Goal: Transaction & Acquisition: Purchase product/service

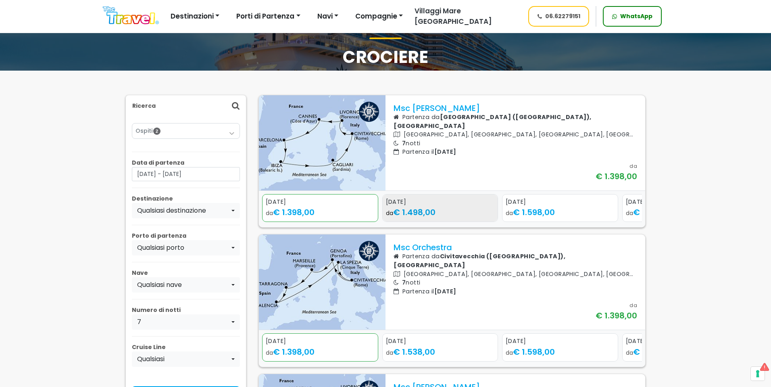
click at [474, 208] on div "da € 1.498,00" at bounding box center [440, 212] width 109 height 12
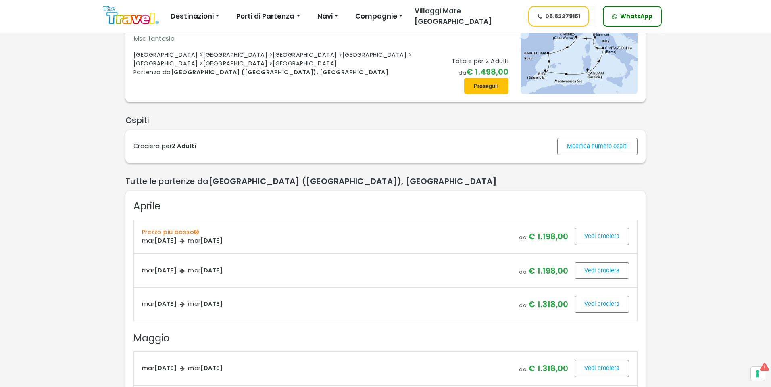
scroll to position [81, 0]
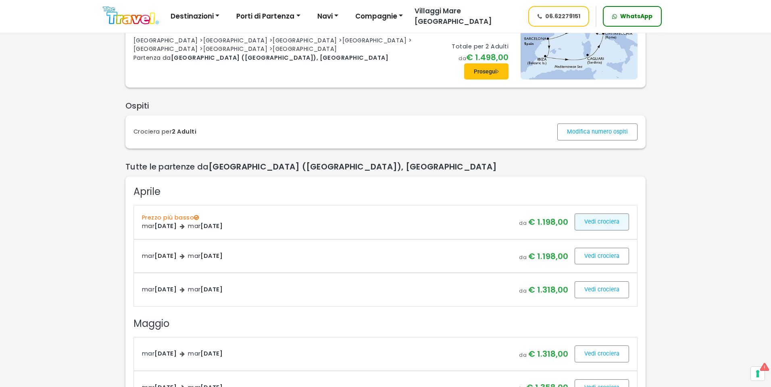
click at [600, 217] on span at bounding box center [602, 221] width 54 height 19
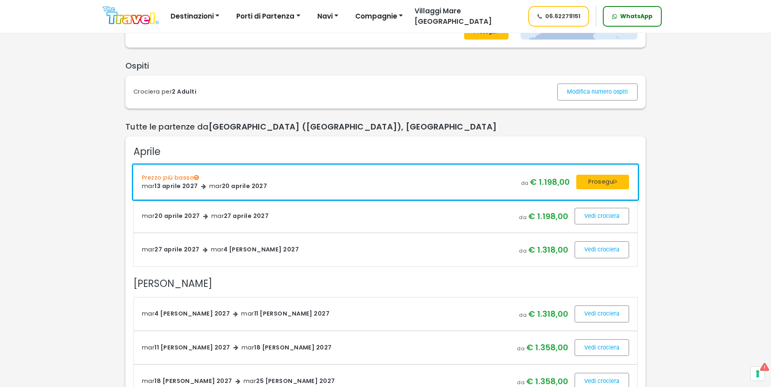
scroll to position [121, 0]
click at [607, 181] on button "Prosegui" at bounding box center [602, 181] width 53 height 15
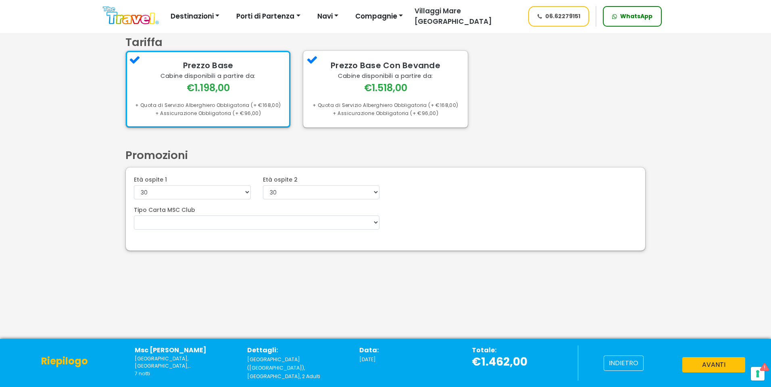
scroll to position [38, 0]
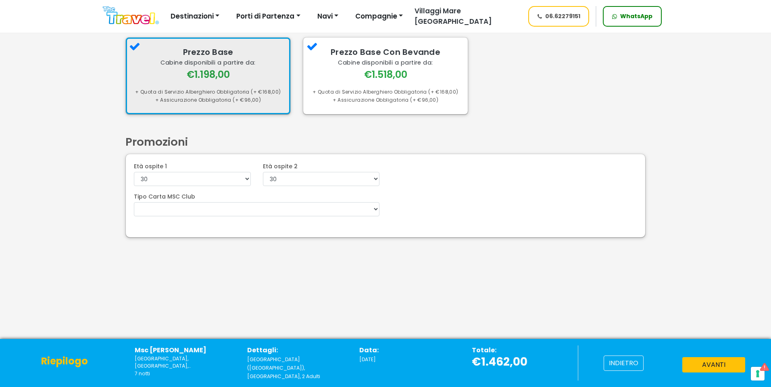
click at [264, 90] on div "Prezzo Base Cabine disponibili a partire da: €1.198,00 + Quota di Servizio Albe…" at bounding box center [207, 75] width 165 height 77
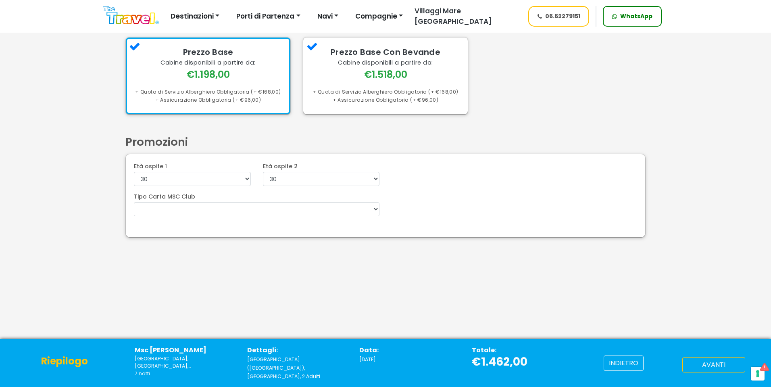
click at [715, 370] on button "avanti" at bounding box center [713, 364] width 63 height 15
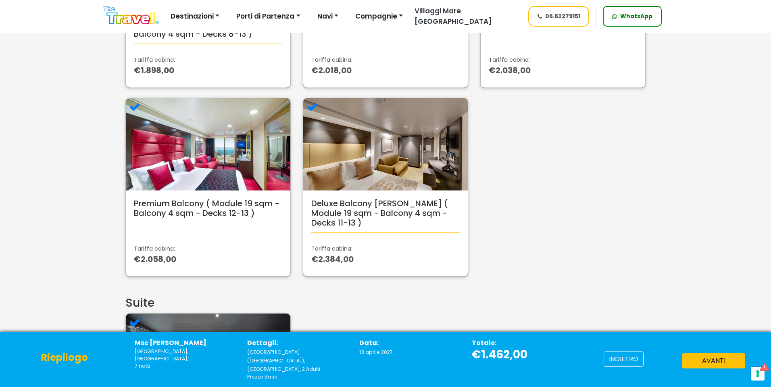
scroll to position [605, 0]
click at [729, 359] on button "avanti" at bounding box center [713, 360] width 63 height 15
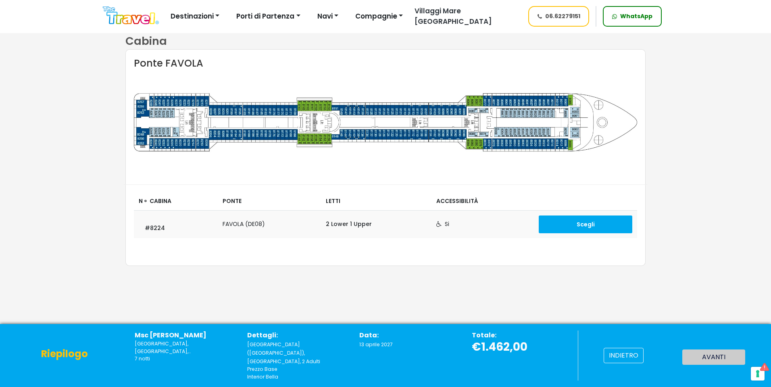
scroll to position [40, 0]
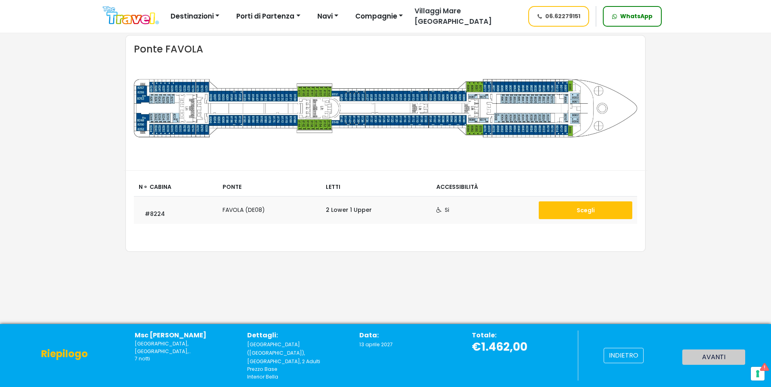
click at [598, 206] on button "Scegli" at bounding box center [586, 210] width 94 height 18
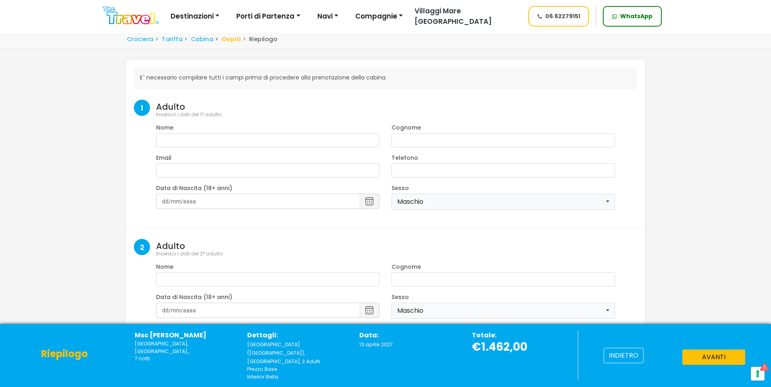
select select "8"
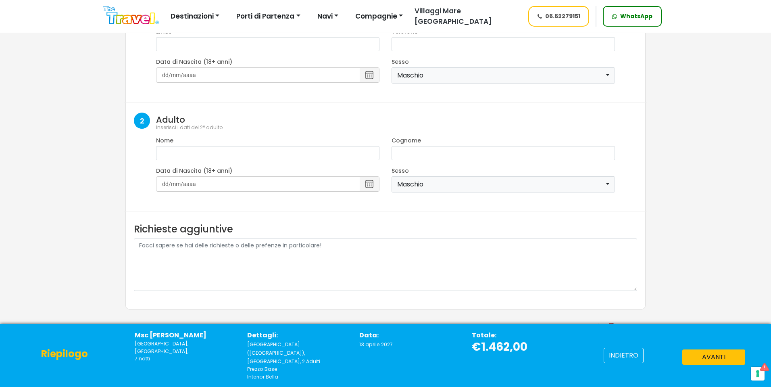
scroll to position [130, 0]
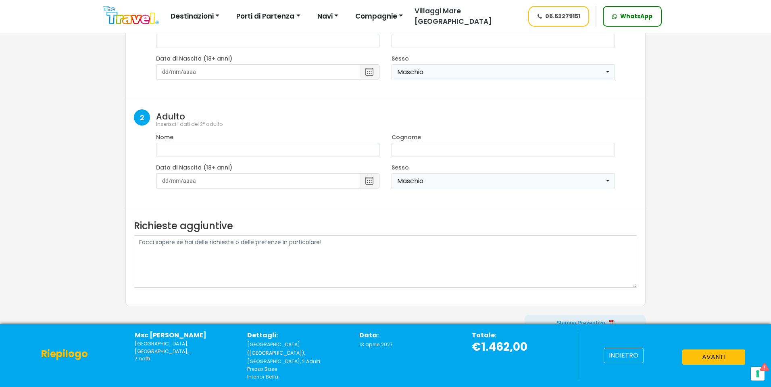
click at [608, 321] on img at bounding box center [611, 322] width 7 height 7
click at [138, 19] on img at bounding box center [131, 15] width 56 height 18
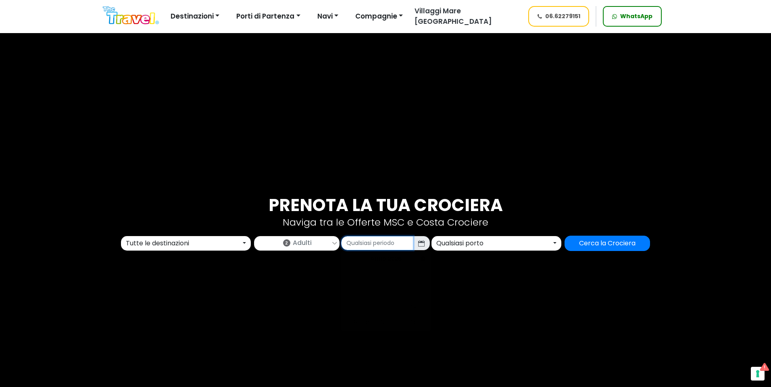
click at [385, 248] on input "text" at bounding box center [377, 243] width 72 height 14
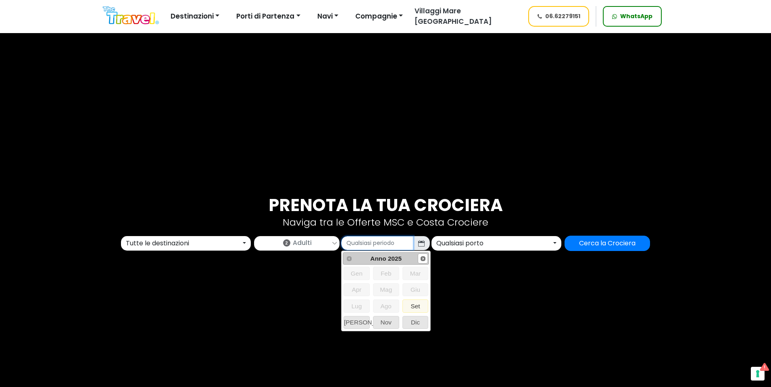
click at [426, 260] on span "Next" at bounding box center [423, 258] width 6 height 6
click at [416, 306] on span "Set" at bounding box center [415, 306] width 25 height 12
type input "09/2026"
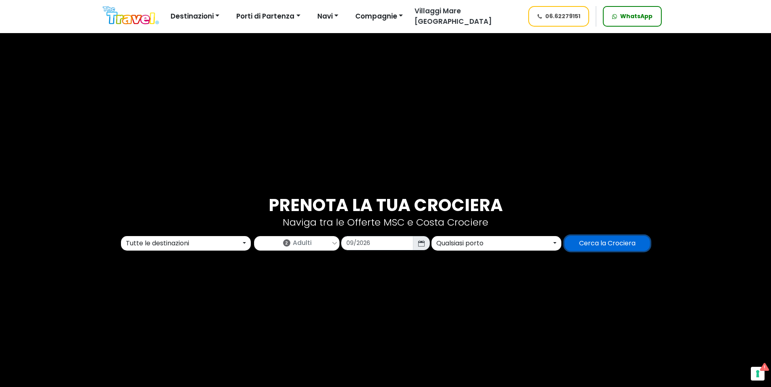
click at [586, 241] on input "Cerca la Crociera" at bounding box center [606, 242] width 85 height 15
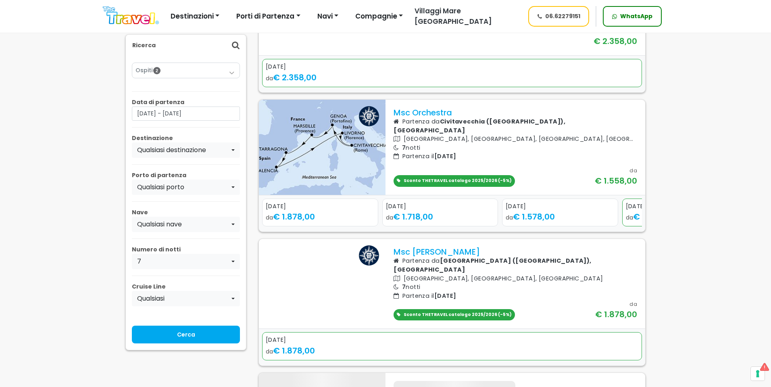
scroll to position [161, 0]
click at [446, 210] on div "[DATE]" at bounding box center [440, 206] width 109 height 9
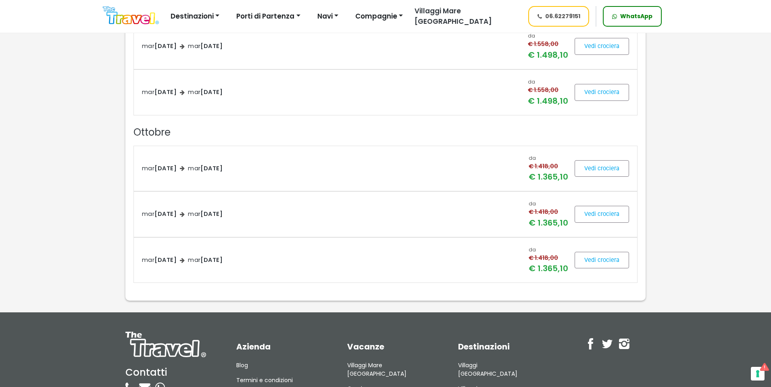
scroll to position [1250, 0]
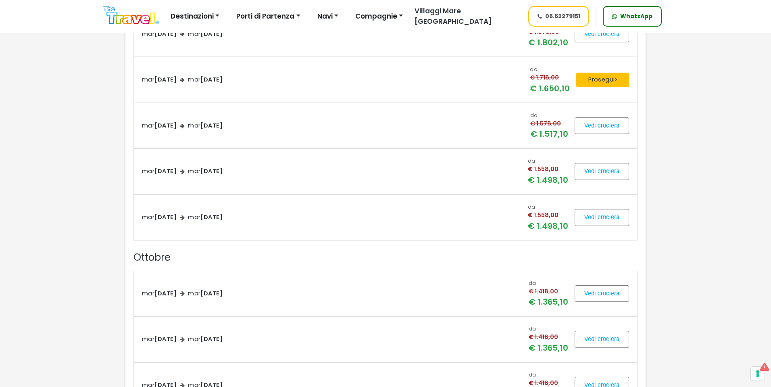
click at [594, 72] on div "da € 1.718,00 € 1.650,10 Prosegui" at bounding box center [579, 79] width 111 height 29
click at [595, 83] on button "Prosegui" at bounding box center [602, 80] width 53 height 15
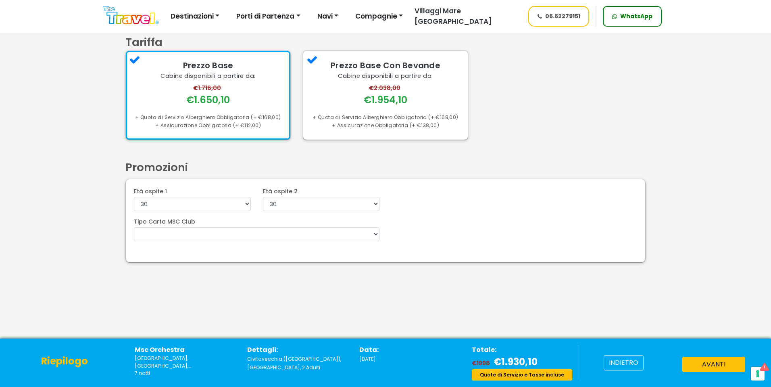
scroll to position [38, 0]
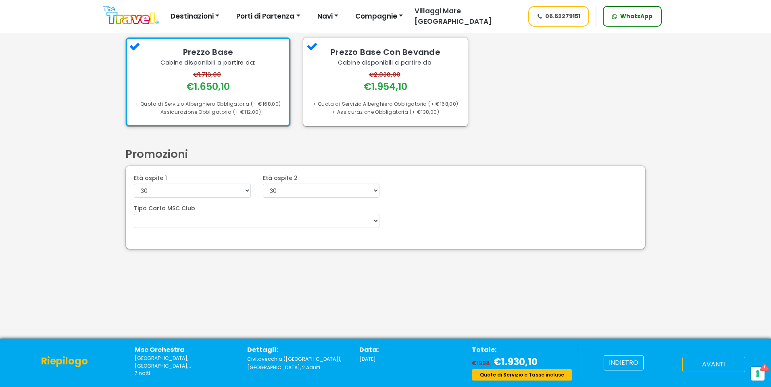
click at [723, 360] on button "avanti" at bounding box center [713, 363] width 63 height 15
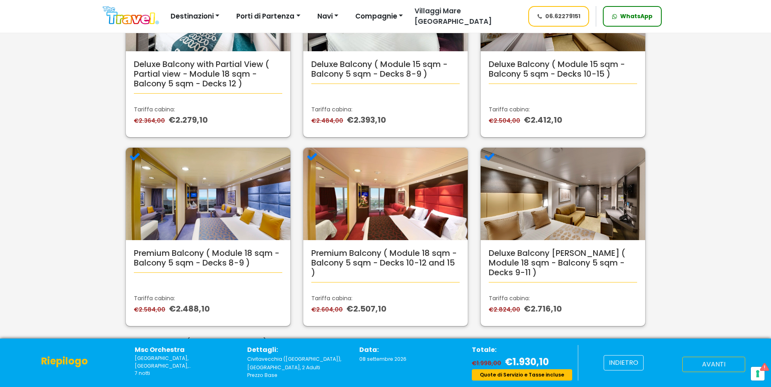
scroll to position [685, 0]
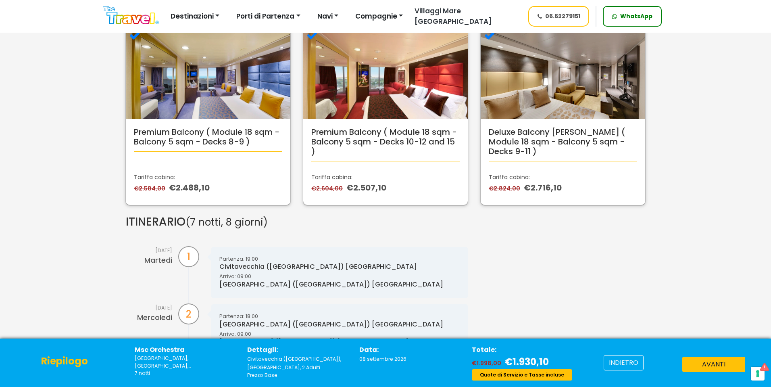
click at [729, 367] on button "avanti" at bounding box center [713, 363] width 63 height 15
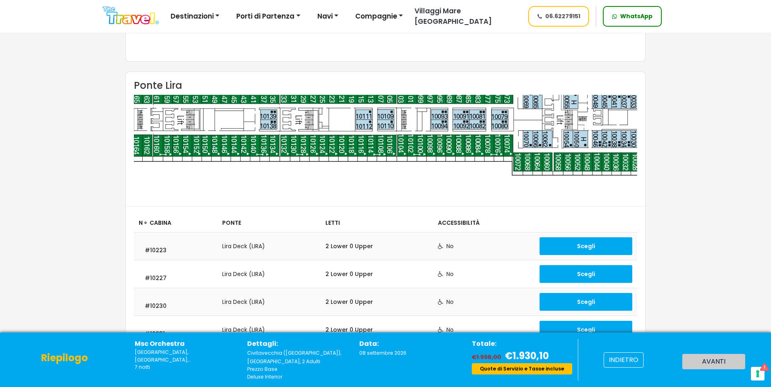
scroll to position [282, 0]
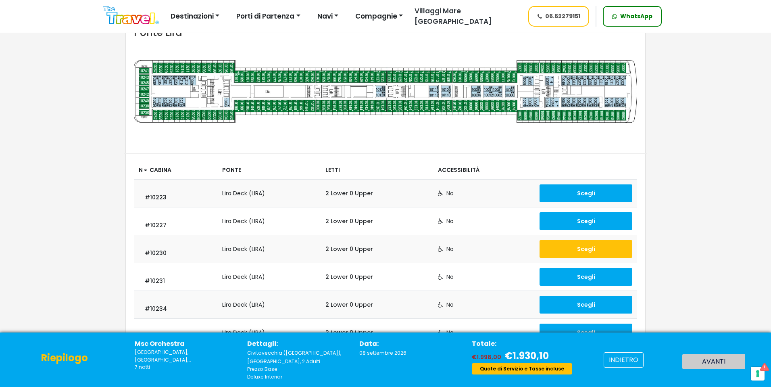
click at [576, 244] on button "Scegli" at bounding box center [585, 249] width 93 height 18
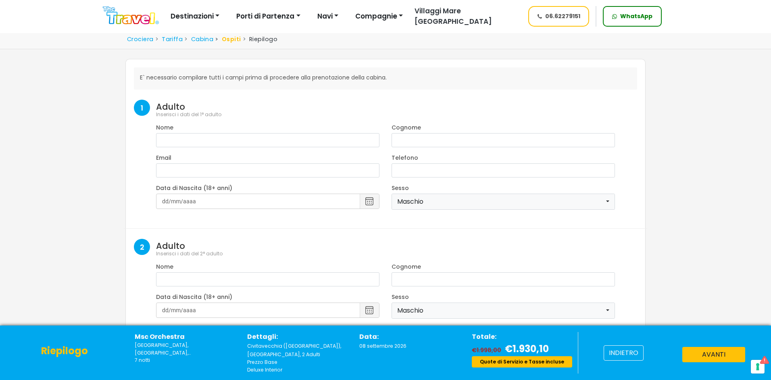
select select "8"
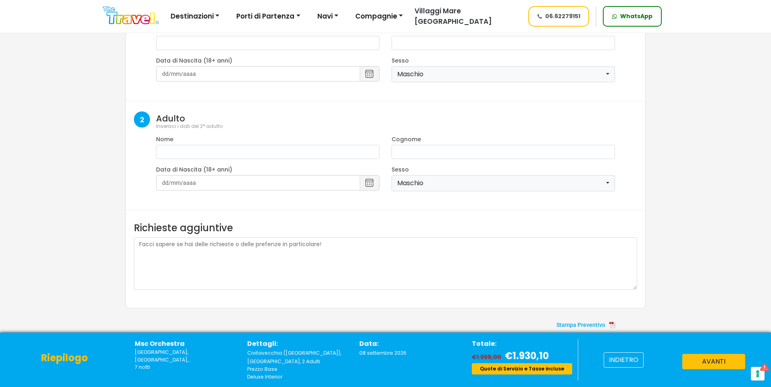
scroll to position [130, 0]
click at [585, 326] on span at bounding box center [585, 322] width 121 height 19
click at [123, 12] on img at bounding box center [131, 15] width 56 height 18
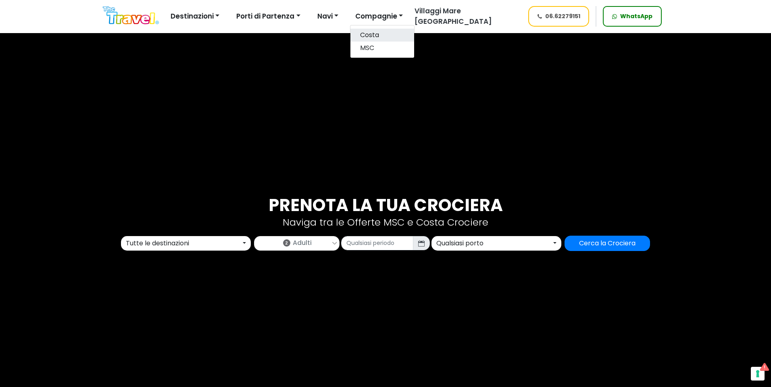
click at [371, 37] on link "Costa" at bounding box center [382, 35] width 64 height 13
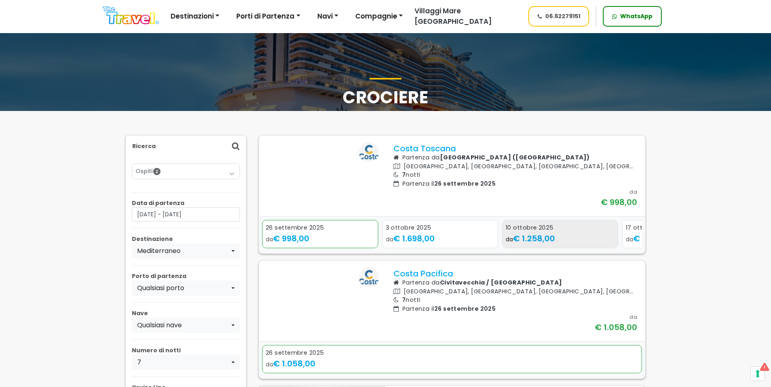
click at [533, 244] on span "€ 1.258,00" at bounding box center [534, 238] width 42 height 11
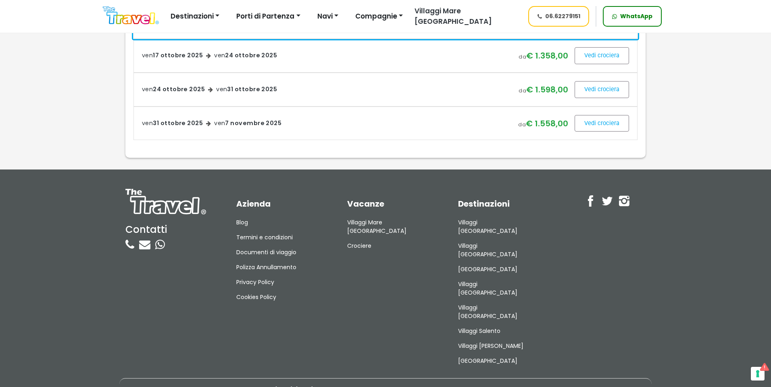
scroll to position [363, 0]
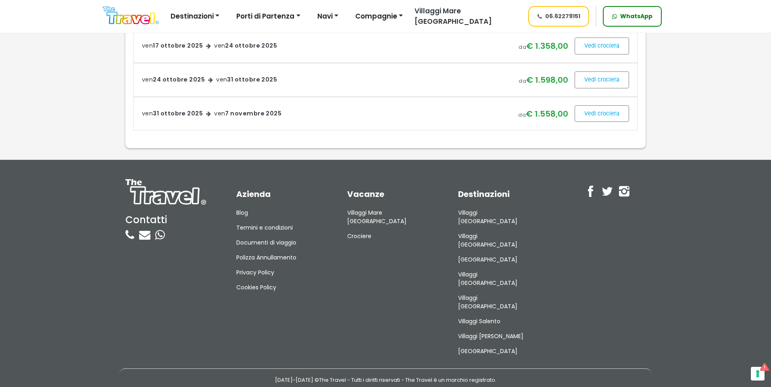
click at [616, 16] on icon at bounding box center [616, 13] width 2 height 6
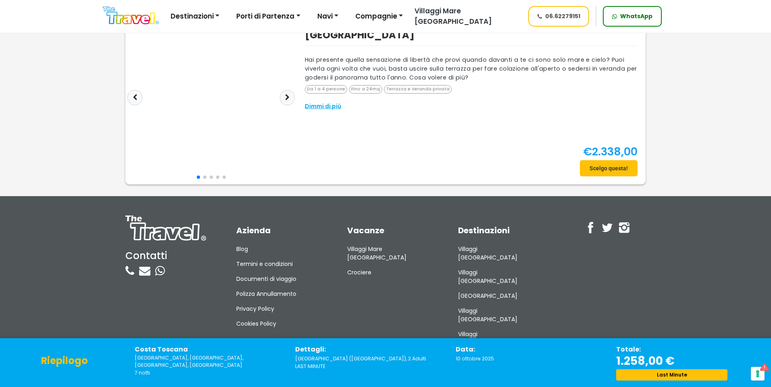
scroll to position [524, 0]
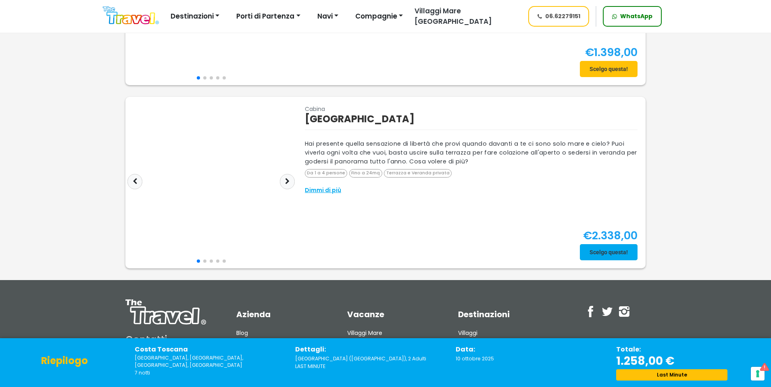
click at [600, 254] on span at bounding box center [609, 251] width 58 height 19
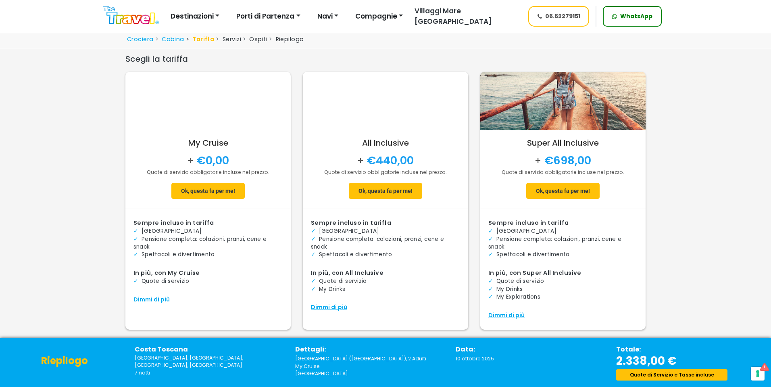
scroll to position [30, 0]
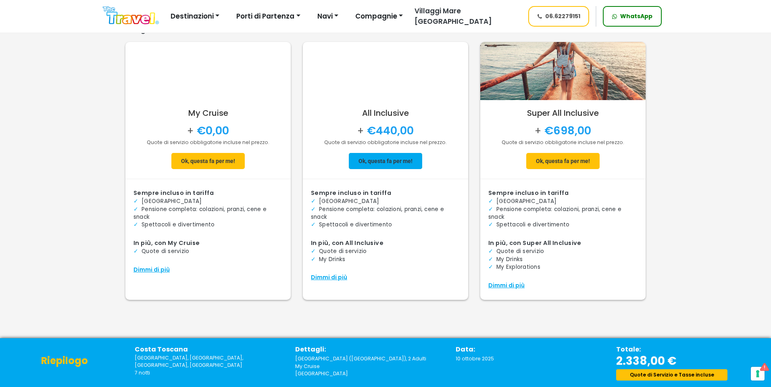
click at [375, 165] on span at bounding box center [385, 160] width 73 height 19
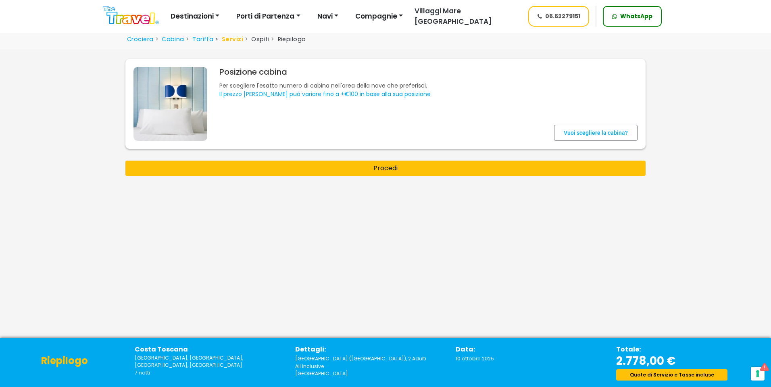
click at [497, 184] on div "Crociera Cabina Tariffa Servizi Ospiti Riepilogo Ricerca Crociera" at bounding box center [385, 204] width 771 height 348
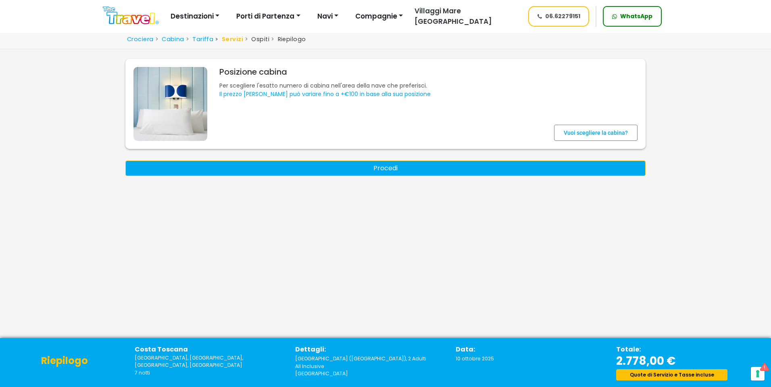
click at [501, 173] on button "Procedi" at bounding box center [385, 167] width 520 height 15
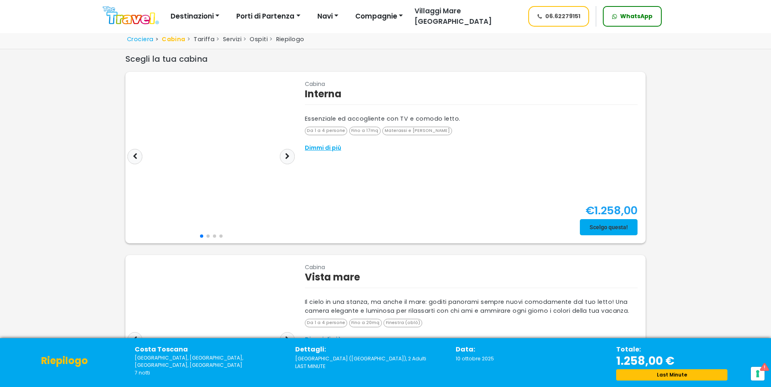
click at [625, 225] on span at bounding box center [609, 226] width 58 height 19
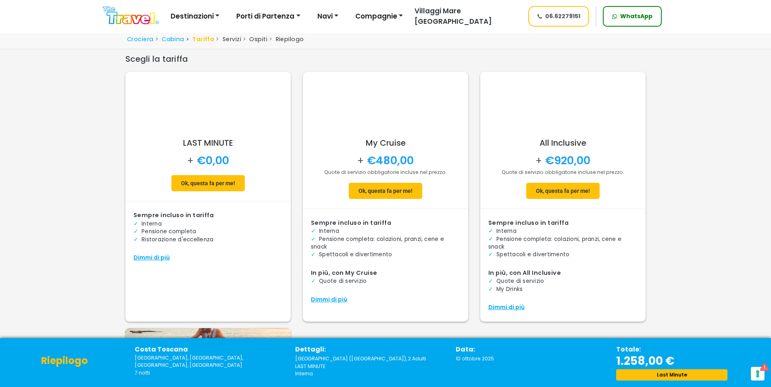
click at [210, 179] on span at bounding box center [207, 182] width 73 height 19
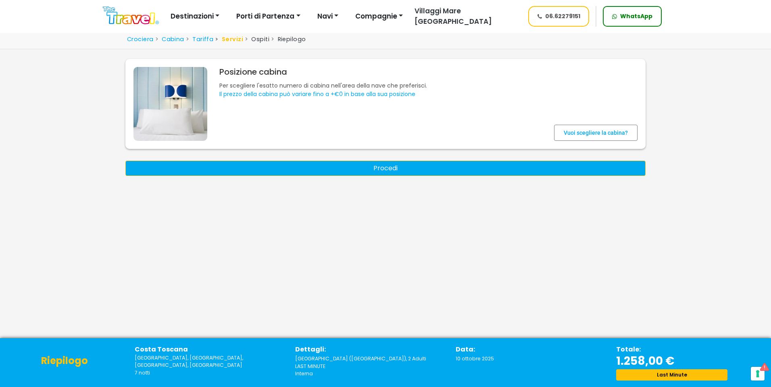
click at [373, 174] on button "Procedi" at bounding box center [385, 167] width 520 height 15
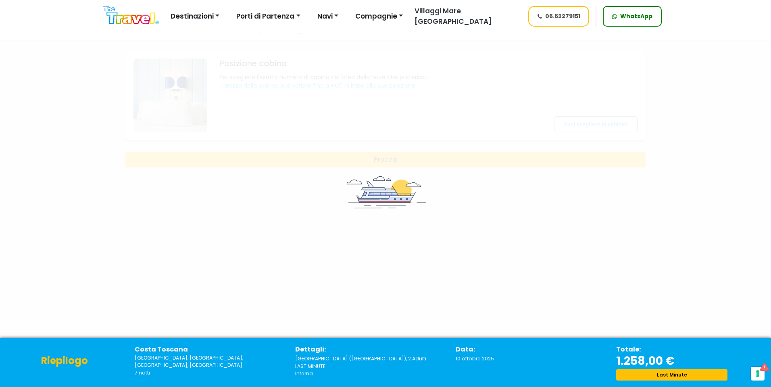
scroll to position [11, 0]
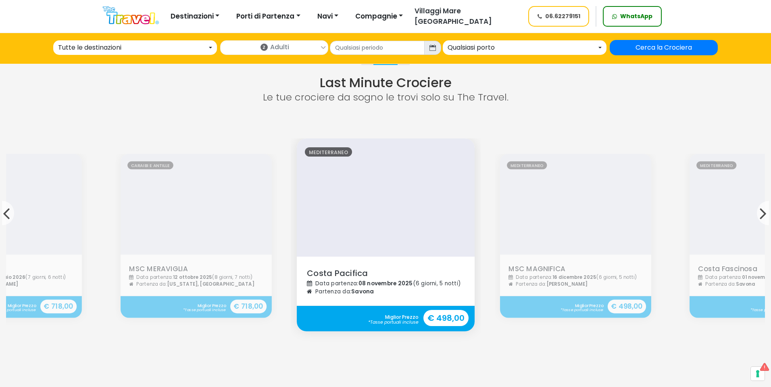
scroll to position [726, 0]
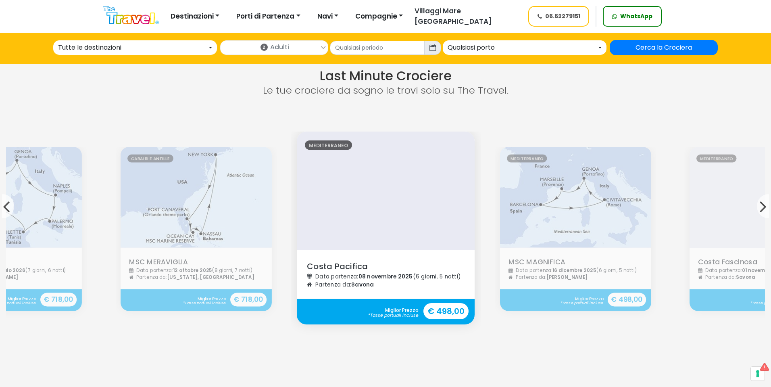
click at [440, 303] on strong "€ 498,00" at bounding box center [445, 311] width 45 height 16
click at [125, 22] on img at bounding box center [131, 15] width 56 height 18
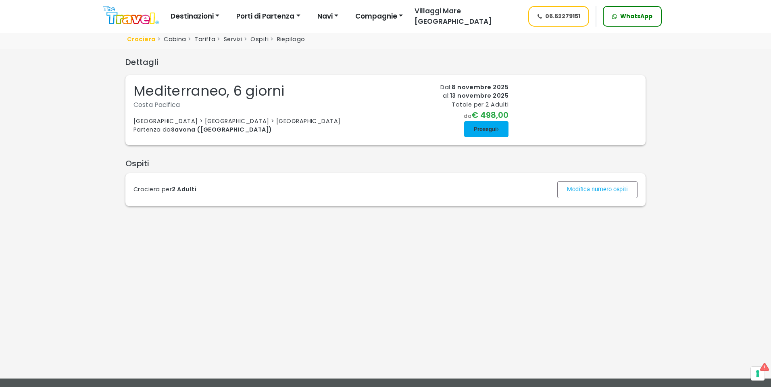
click at [489, 139] on span at bounding box center [486, 128] width 44 height 19
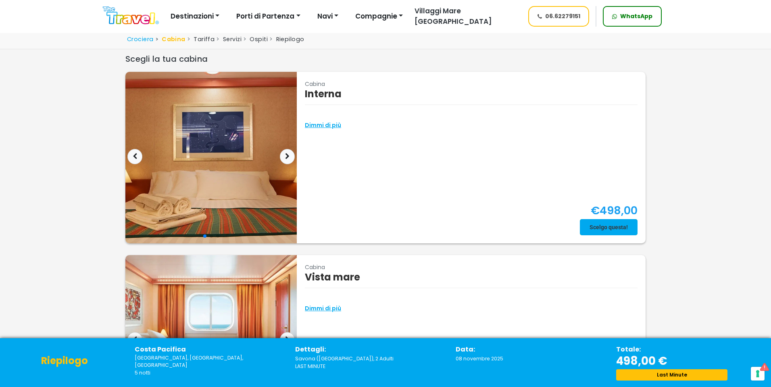
click at [587, 221] on span at bounding box center [609, 226] width 58 height 19
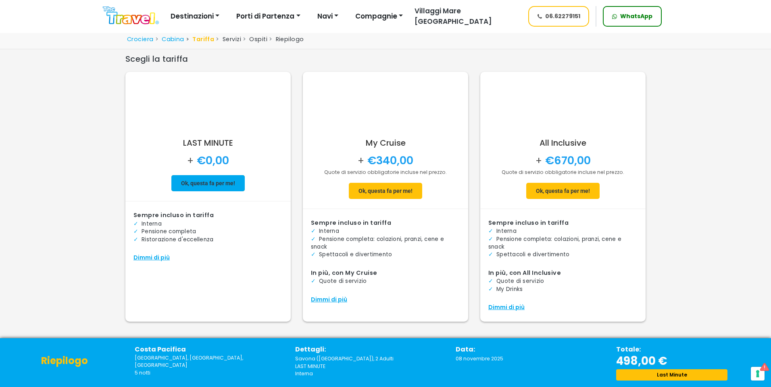
click at [217, 180] on span at bounding box center [207, 182] width 73 height 19
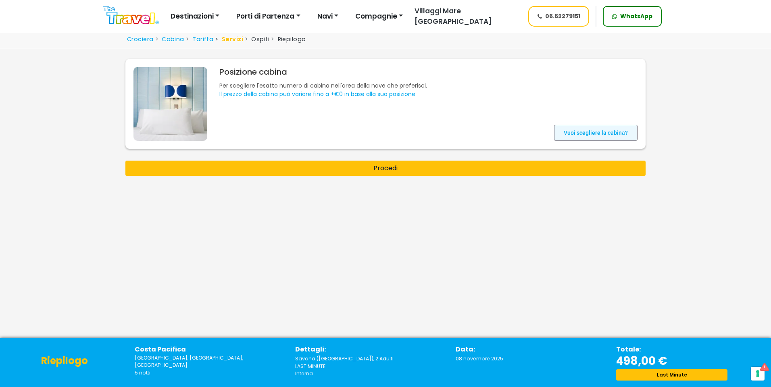
click at [587, 130] on span at bounding box center [595, 132] width 83 height 19
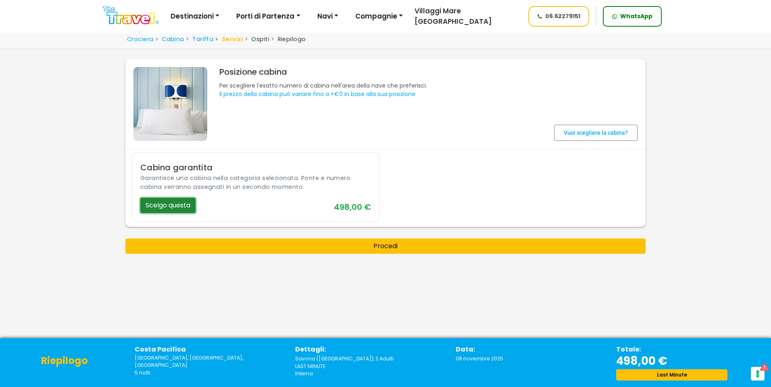
click at [172, 211] on button "Scelgo questa" at bounding box center [167, 205] width 55 height 15
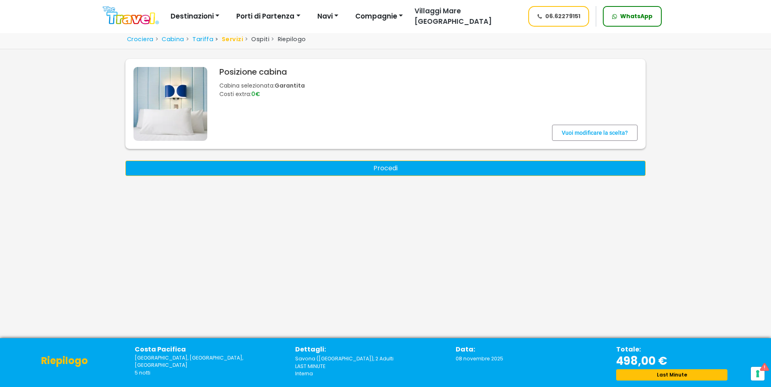
click at [413, 172] on button "Procedi" at bounding box center [385, 167] width 520 height 15
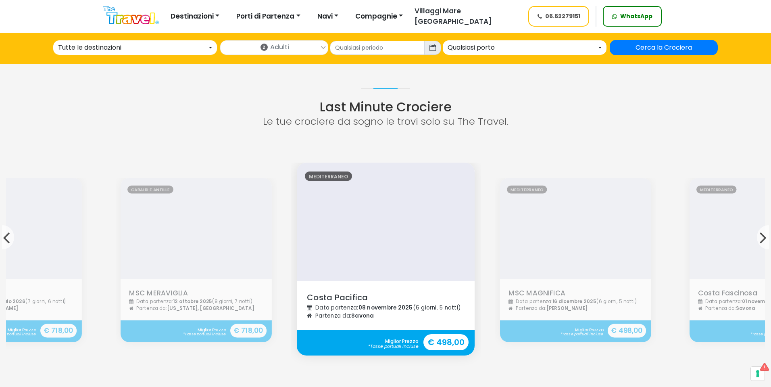
scroll to position [806, 0]
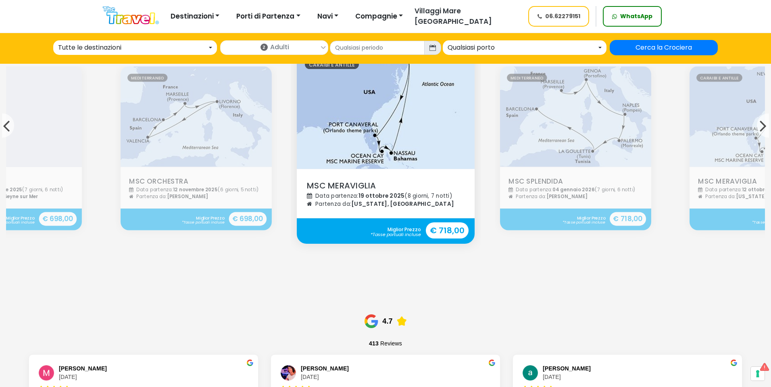
click at [610, 212] on div "Miglior Prezzo *Tasse portuali incluse € 718,00" at bounding box center [603, 219] width 83 height 14
click at [124, 16] on img at bounding box center [131, 15] width 56 height 18
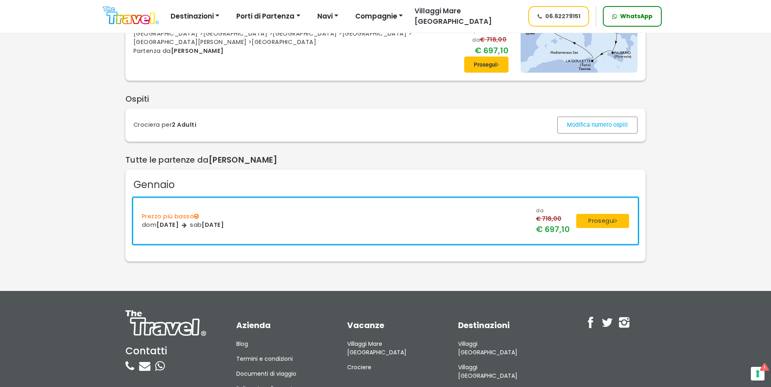
scroll to position [121, 0]
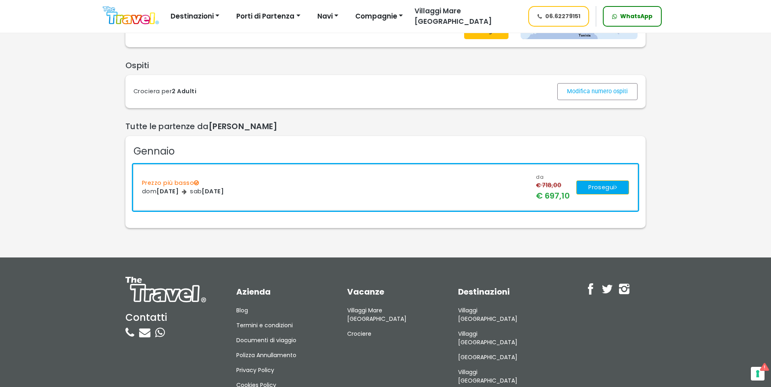
click at [619, 192] on button "Prosegui" at bounding box center [602, 187] width 53 height 15
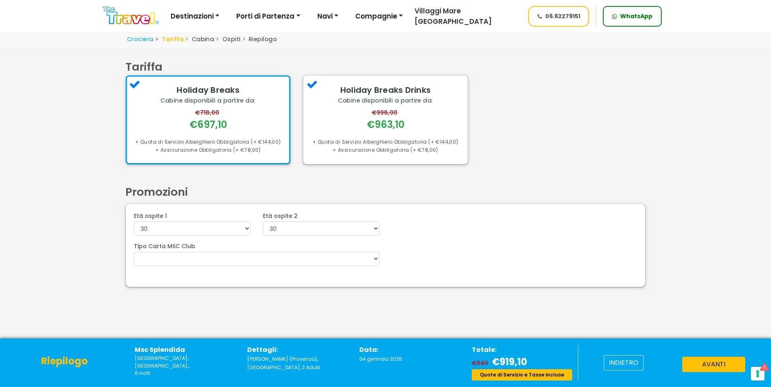
scroll to position [38, 0]
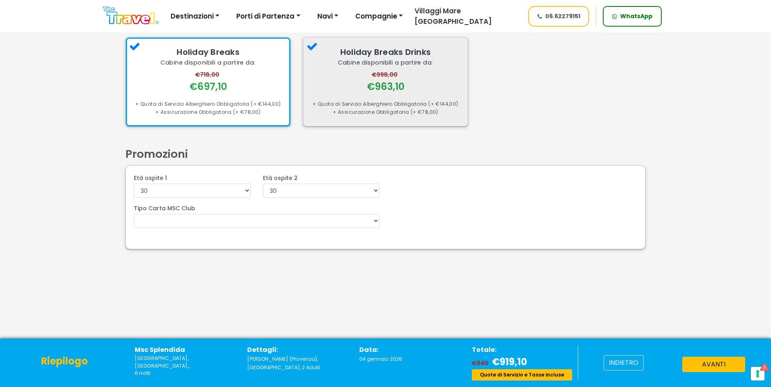
click at [329, 77] on div "€998,00 €963,10" at bounding box center [385, 82] width 148 height 23
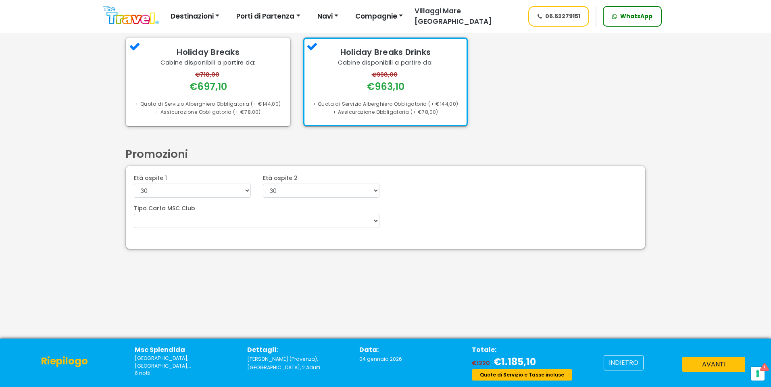
click at [721, 354] on div "indietro avanti" at bounding box center [674, 362] width 193 height 35
click at [721, 361] on button "avanti" at bounding box center [713, 363] width 63 height 15
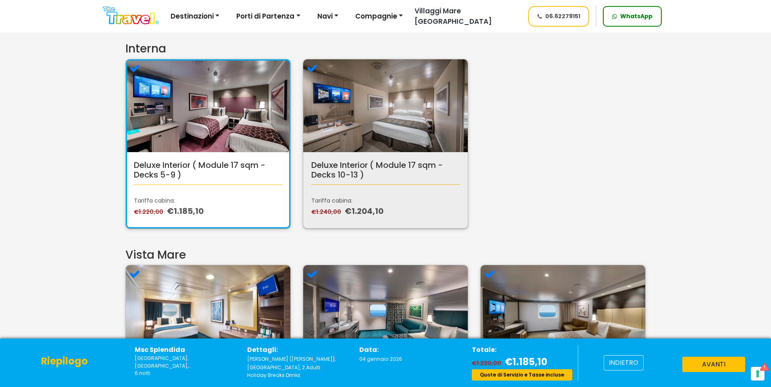
scroll to position [202, 0]
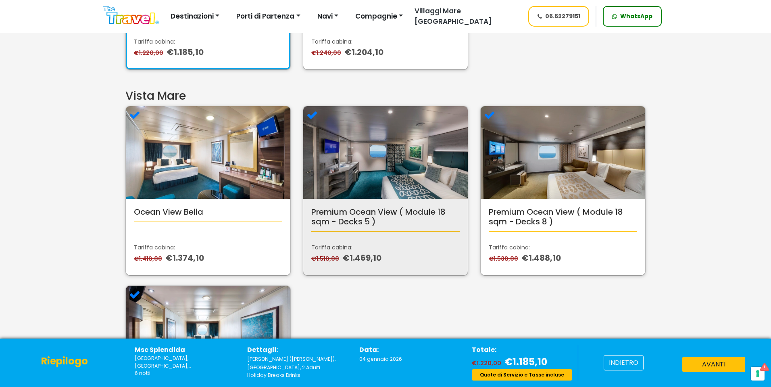
click at [404, 197] on img at bounding box center [385, 152] width 165 height 93
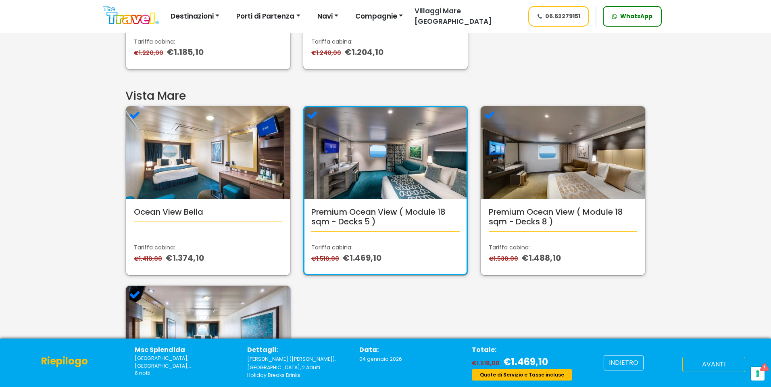
click at [704, 359] on button "avanti" at bounding box center [713, 363] width 63 height 15
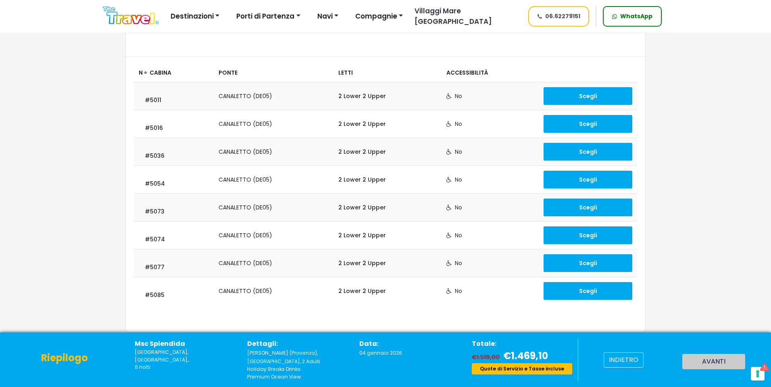
scroll to position [167, 0]
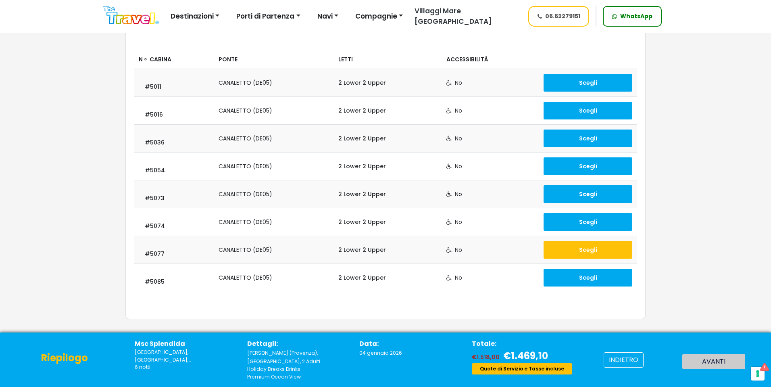
click at [557, 247] on button "Scegli" at bounding box center [588, 250] width 89 height 18
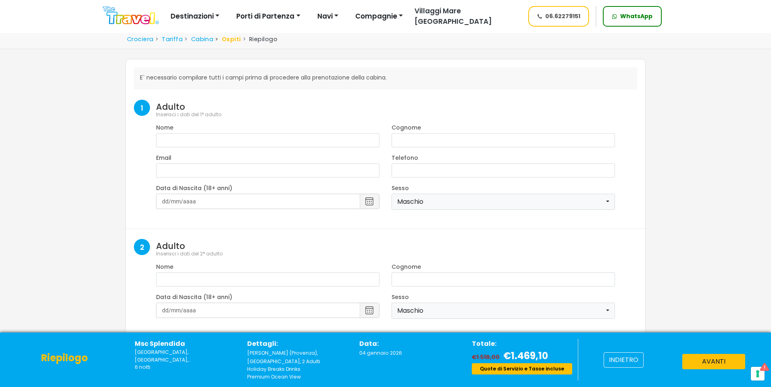
select select "8"
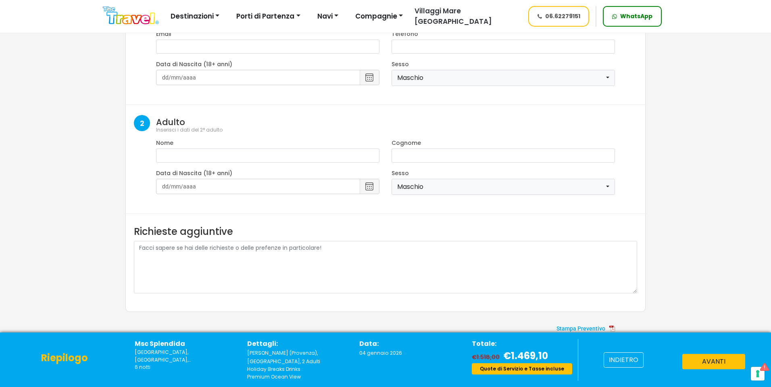
scroll to position [130, 0]
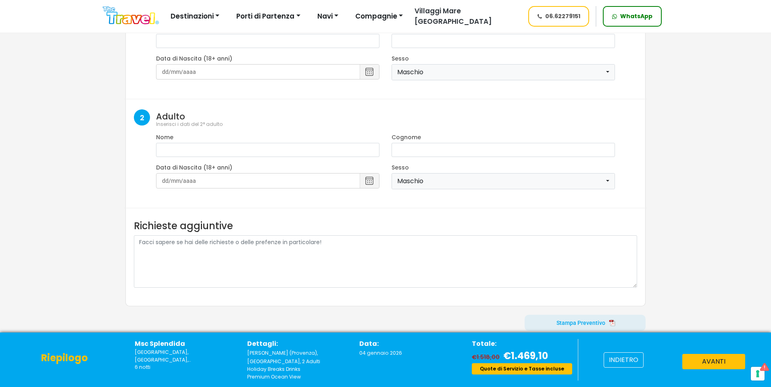
click at [600, 324] on span at bounding box center [585, 322] width 121 height 19
click at [134, 19] on img at bounding box center [131, 15] width 56 height 18
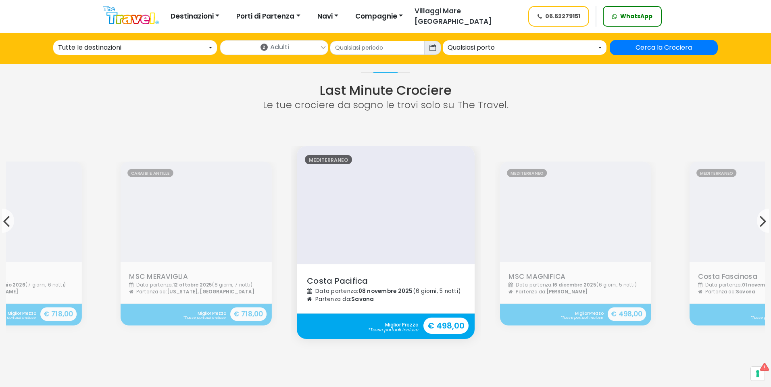
scroll to position [726, 0]
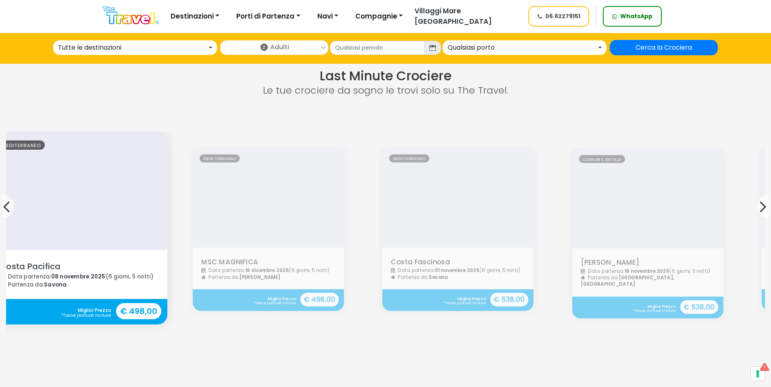
drag, startPoint x: 625, startPoint y: 237, endPoint x: 207, endPoint y: 282, distance: 420.9
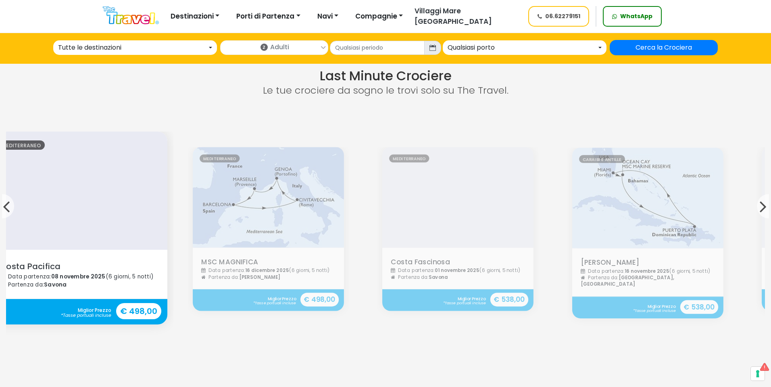
click at [222, 281] on div "Visualizza [GEOGRAPHIC_DATA] MSC MAGNIFICA Data partenza: [DATE] (6 giorni, 5 n…" at bounding box center [268, 229] width 151 height 164
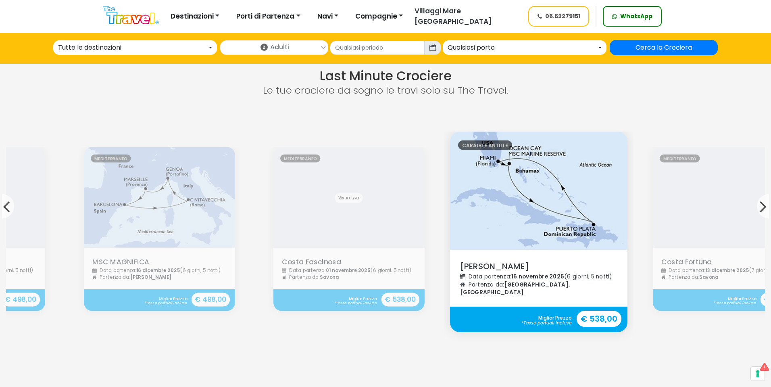
drag, startPoint x: 231, startPoint y: 215, endPoint x: 387, endPoint y: 214, distance: 156.4
click at [386, 215] on img at bounding box center [348, 197] width 151 height 101
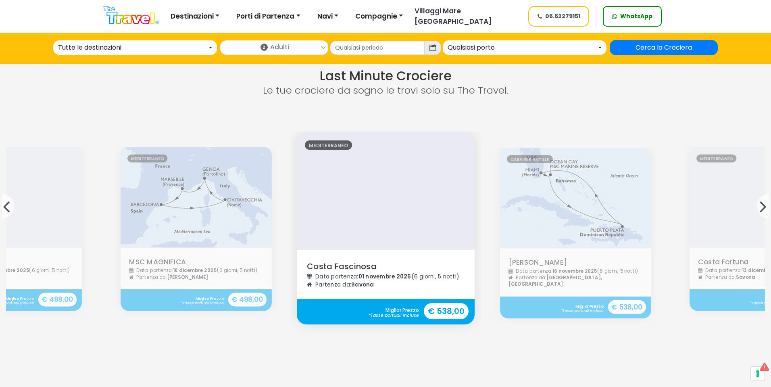
click at [444, 303] on strong "€ 538,00" at bounding box center [446, 311] width 45 height 16
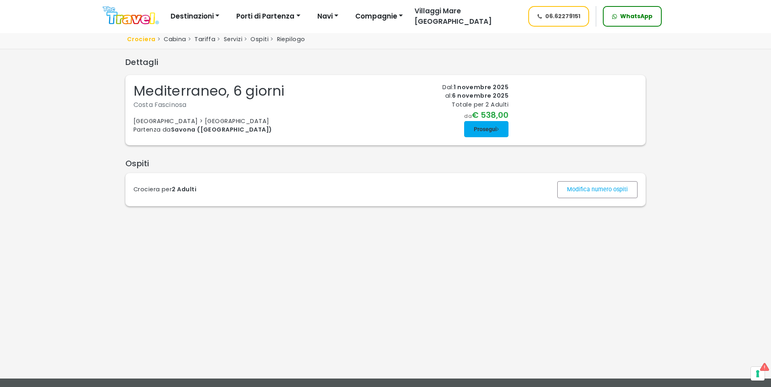
click at [495, 139] on span at bounding box center [486, 128] width 44 height 19
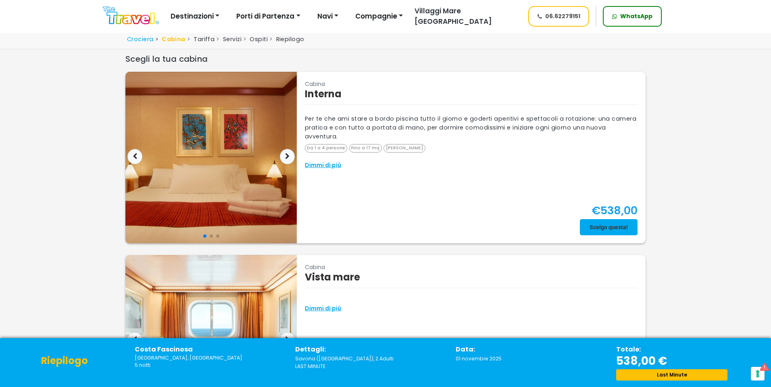
click at [604, 227] on span at bounding box center [609, 226] width 58 height 19
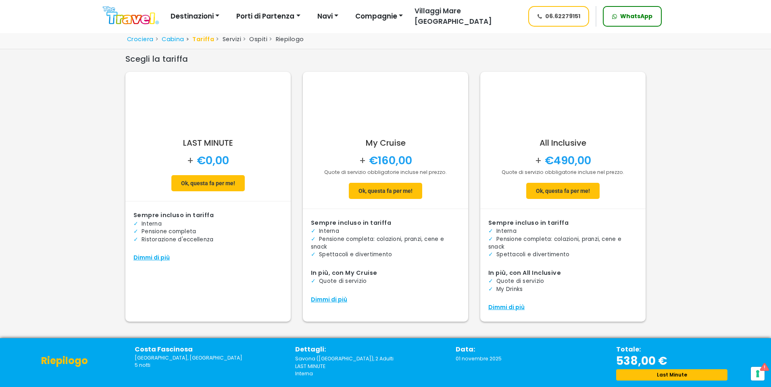
click at [126, 14] on img at bounding box center [131, 15] width 56 height 18
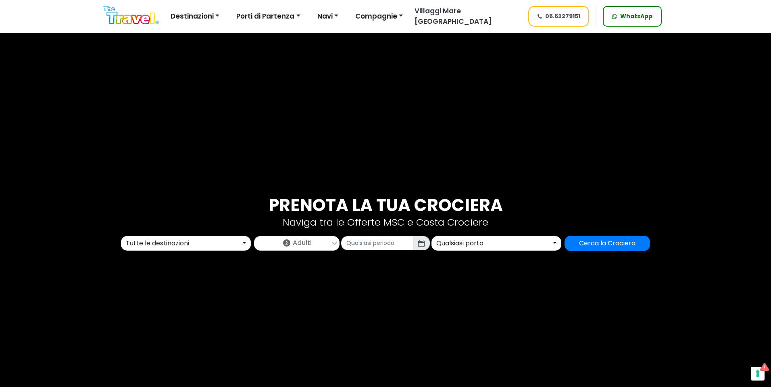
click at [309, 247] on span "Adulti" at bounding box center [302, 243] width 19 height 10
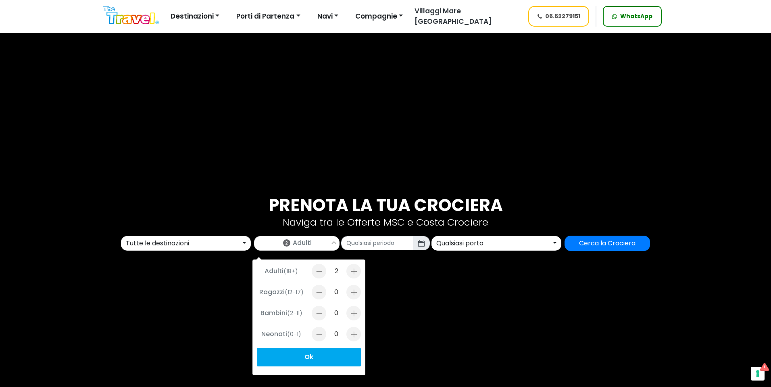
click at [357, 294] on div at bounding box center [353, 292] width 15 height 15
type input "1"
drag, startPoint x: 355, startPoint y: 306, endPoint x: 351, endPoint y: 320, distance: 13.9
click at [355, 307] on div at bounding box center [353, 313] width 15 height 15
type input "1"
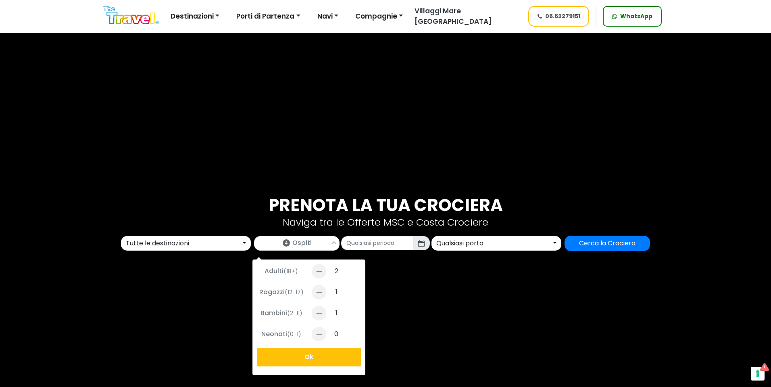
click at [335, 353] on button "Ok" at bounding box center [309, 357] width 104 height 19
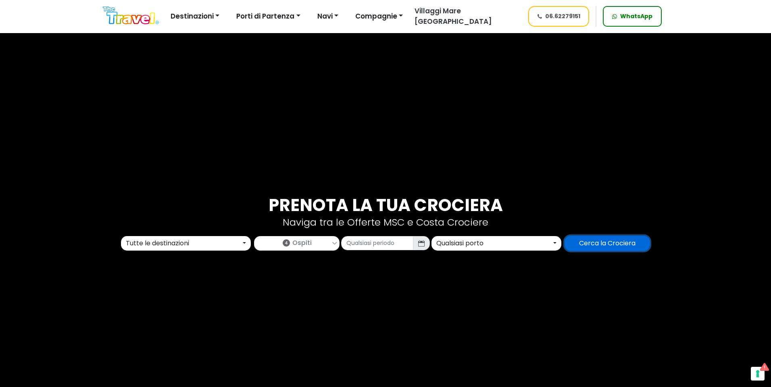
click at [625, 243] on input "Cerca la Crociera" at bounding box center [606, 242] width 85 height 15
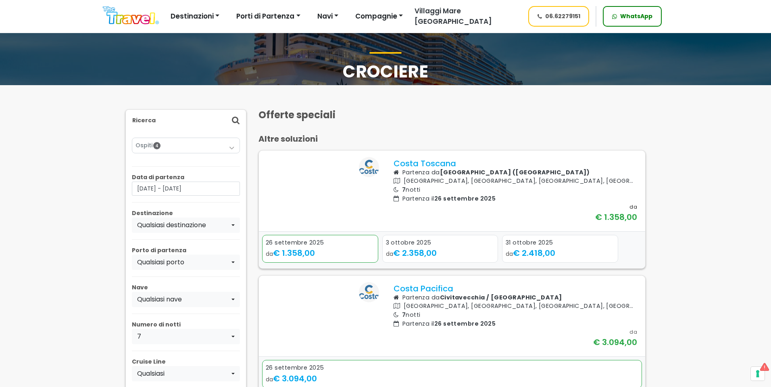
scroll to position [81, 0]
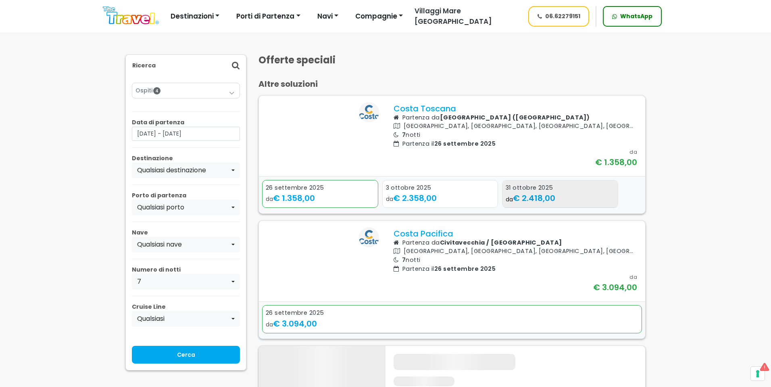
click at [542, 204] on span "€ 2.418,00" at bounding box center [534, 198] width 42 height 11
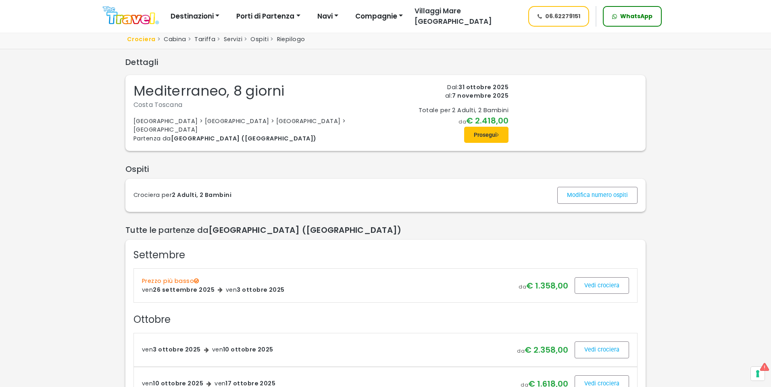
scroll to position [40, 0]
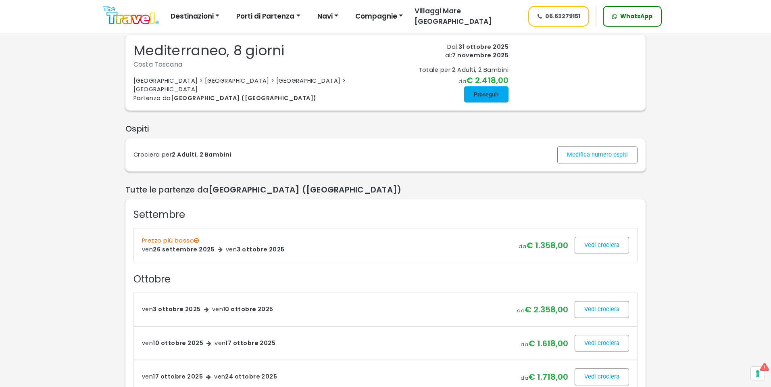
click at [487, 104] on span at bounding box center [486, 94] width 44 height 19
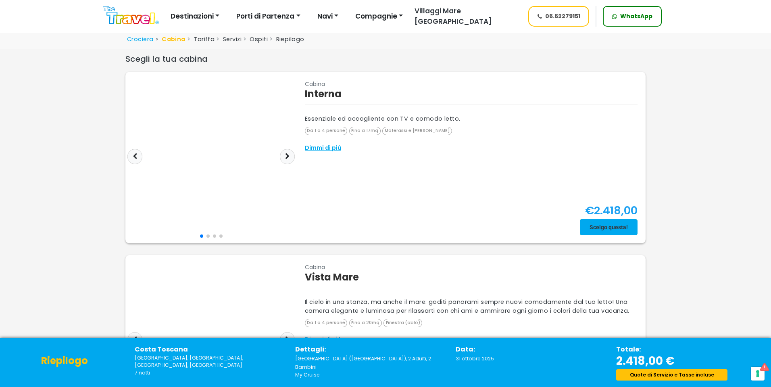
click at [637, 226] on span at bounding box center [609, 226] width 58 height 19
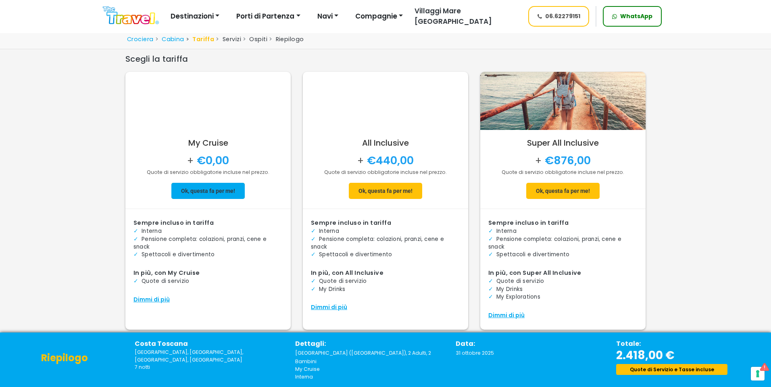
click at [214, 188] on span at bounding box center [207, 190] width 73 height 19
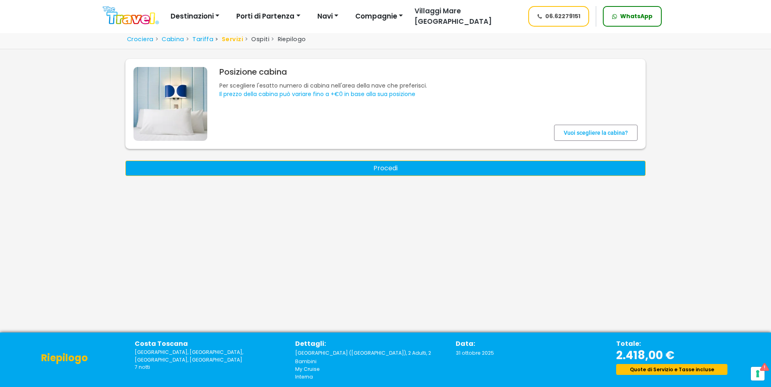
click at [362, 163] on button "Procedi" at bounding box center [385, 167] width 520 height 15
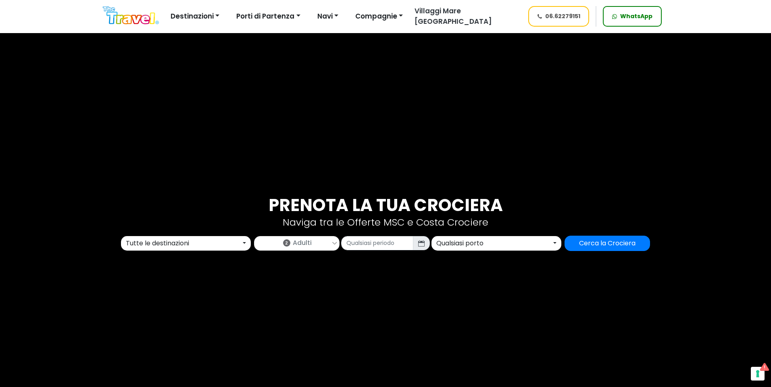
click at [186, 244] on div "Tutte le destinazioni" at bounding box center [183, 243] width 115 height 10
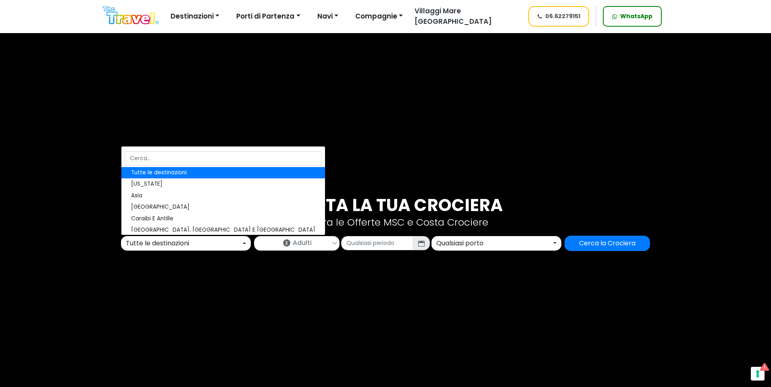
click at [186, 244] on div "Tutte le destinazioni" at bounding box center [183, 243] width 115 height 10
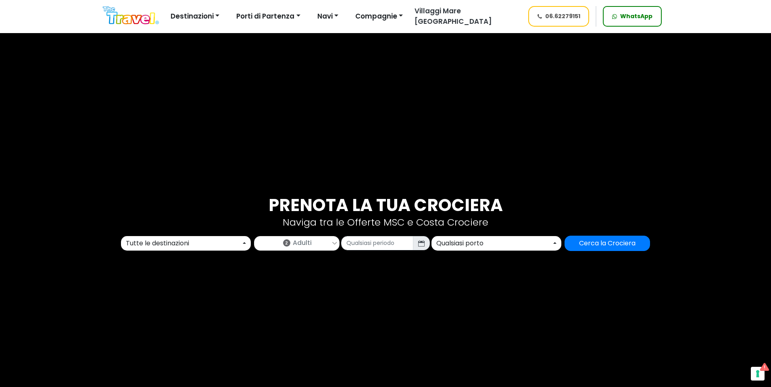
click at [482, 244] on div "Qualsiasi porto" at bounding box center [493, 243] width 115 height 10
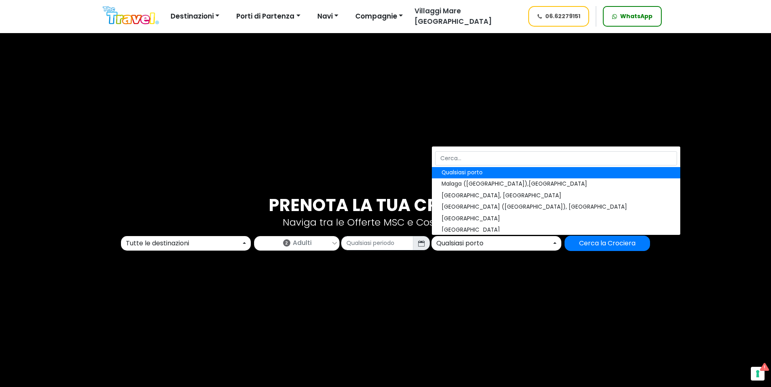
click at [482, 244] on div "Qualsiasi porto" at bounding box center [493, 243] width 115 height 10
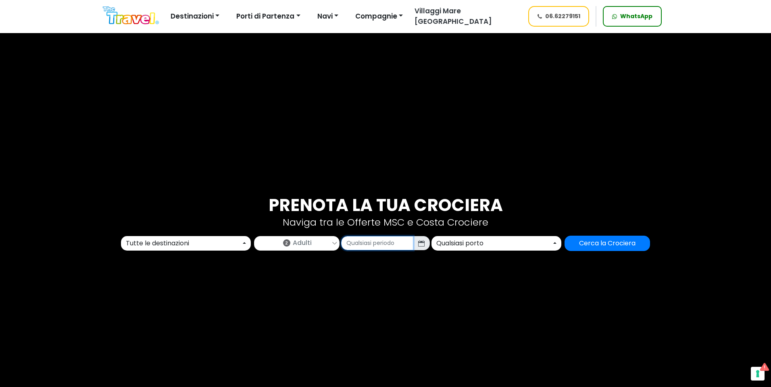
click at [389, 246] on input "text" at bounding box center [377, 243] width 72 height 14
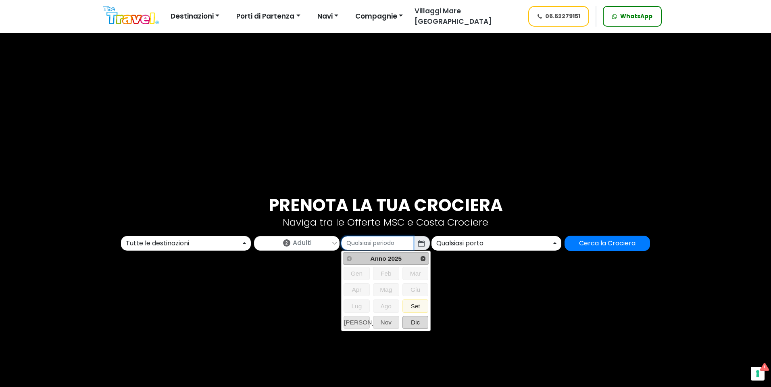
click at [414, 319] on span "Dic" at bounding box center [415, 322] width 25 height 12
type input "12/2025"
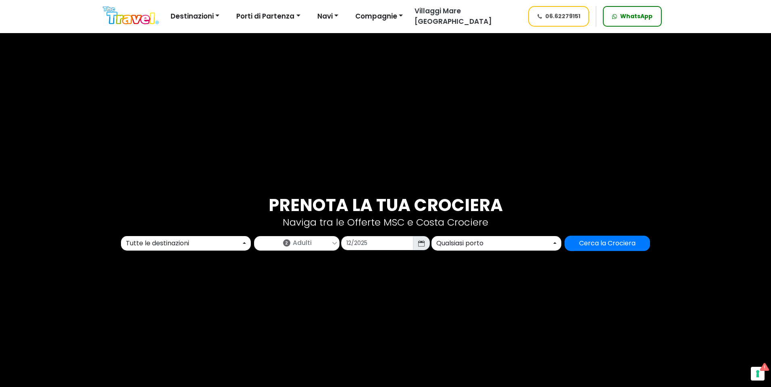
click at [562, 232] on div "Prenota la tua crociera Naviga tra le Offerte MSC e Costa Crociere Tutte le des…" at bounding box center [385, 223] width 532 height 56
click at [600, 244] on input "Cerca la Crociera" at bounding box center [606, 242] width 85 height 15
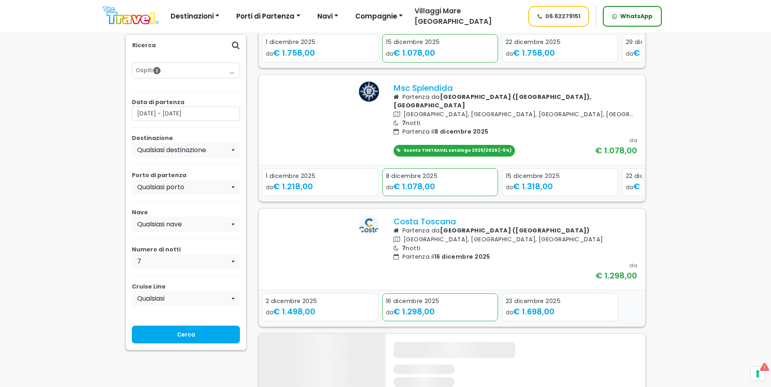
scroll to position [645, 0]
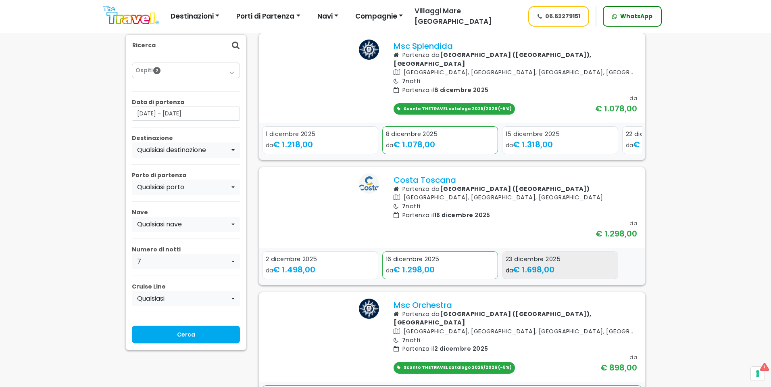
click at [523, 275] on span "€ 1.698,00" at bounding box center [534, 269] width 42 height 11
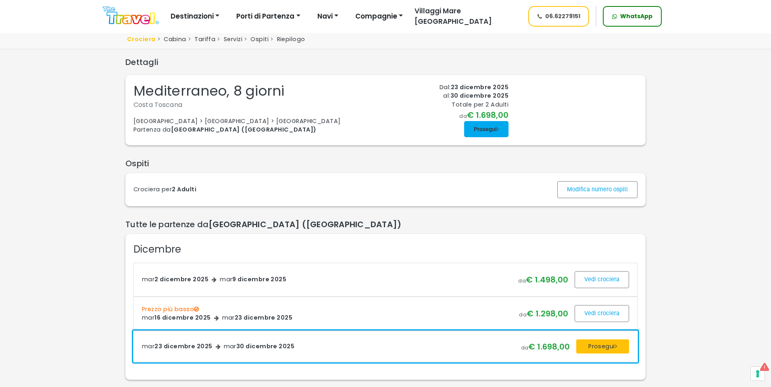
click at [473, 139] on span at bounding box center [486, 128] width 44 height 19
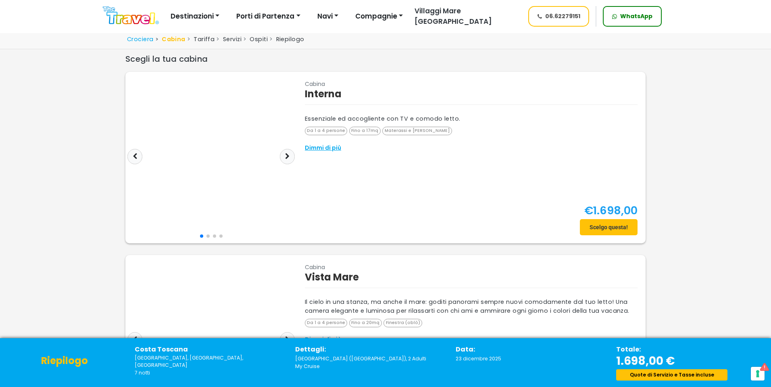
click at [143, 11] on img at bounding box center [131, 15] width 56 height 18
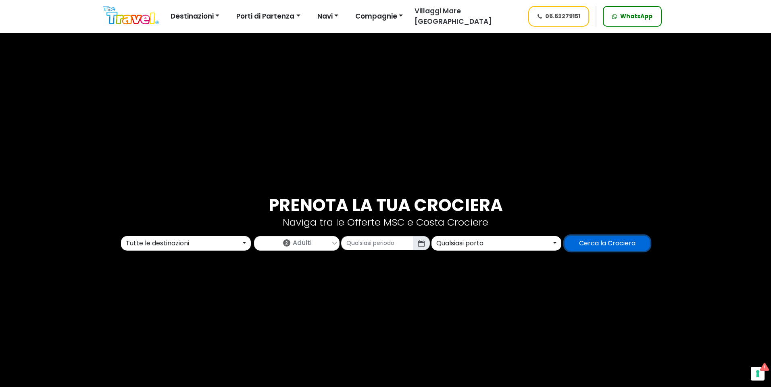
click at [627, 244] on input "Cerca la Crociera" at bounding box center [606, 242] width 85 height 15
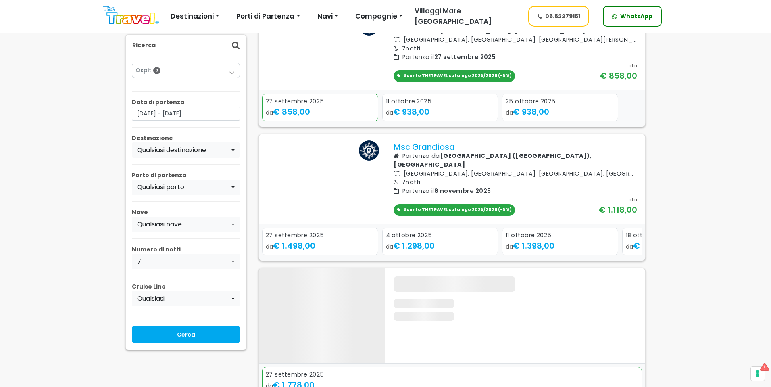
scroll to position [1452, 0]
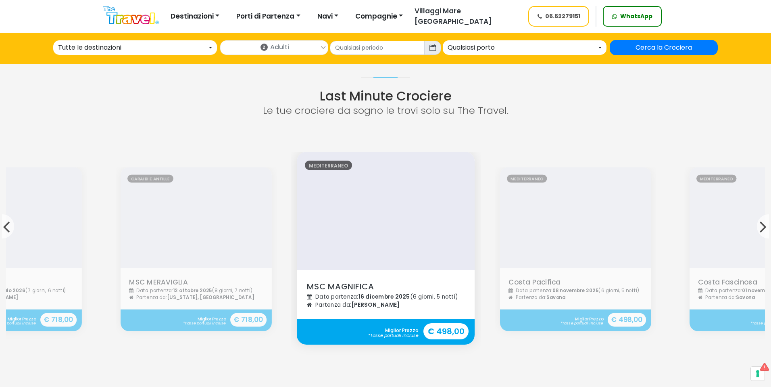
scroll to position [726, 0]
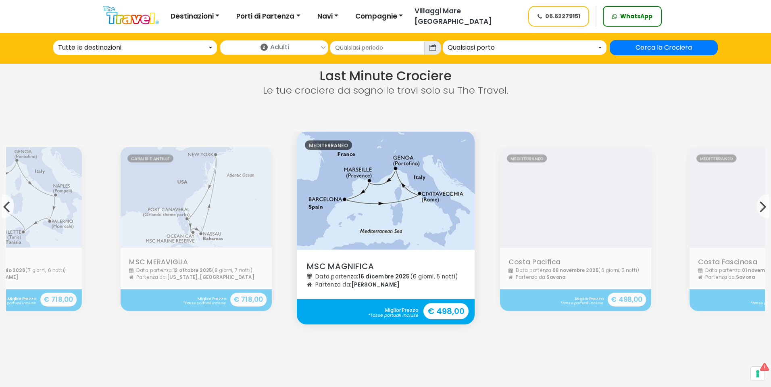
click at [256, 292] on strong "€ 718,00" at bounding box center [248, 299] width 36 height 14
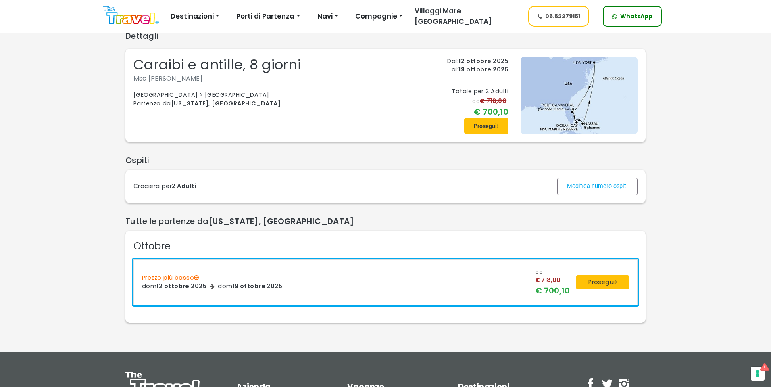
scroll to position [40, 0]
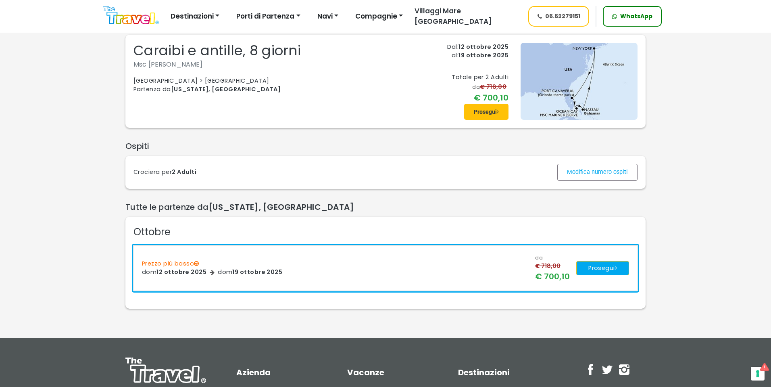
click at [604, 274] on button "Prosegui" at bounding box center [602, 268] width 53 height 15
